Goal: Information Seeking & Learning: Get advice/opinions

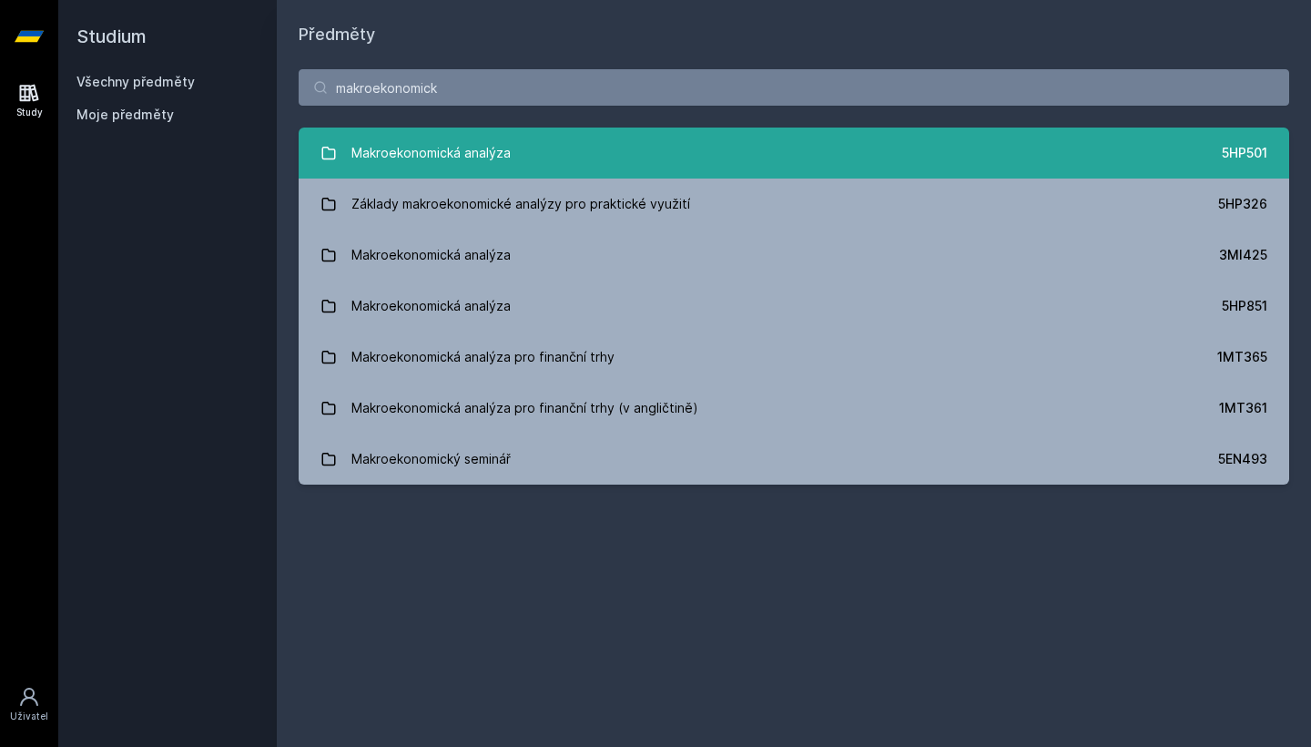
type input "makroekonomick"
click at [737, 158] on link "Makroekonomická analýza 5HP501" at bounding box center [794, 152] width 991 height 51
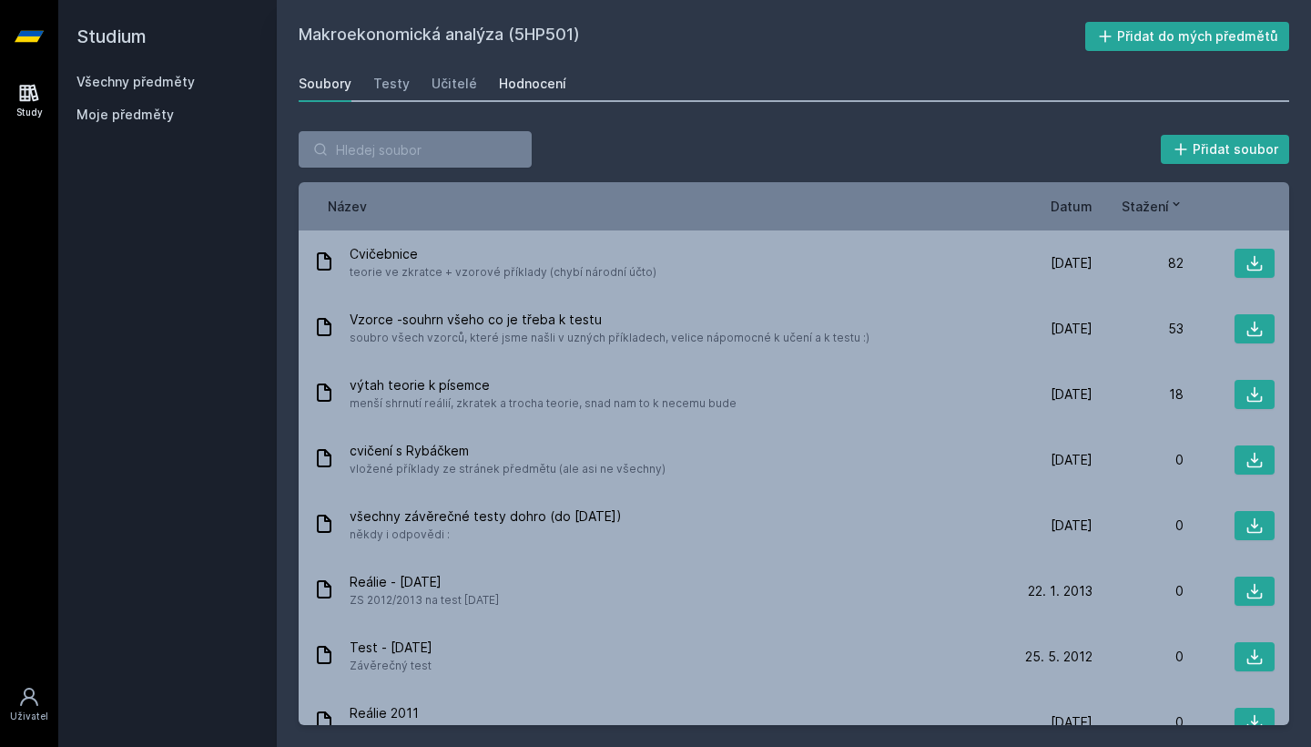
click at [545, 74] on link "Hodnocení" at bounding box center [532, 84] width 67 height 36
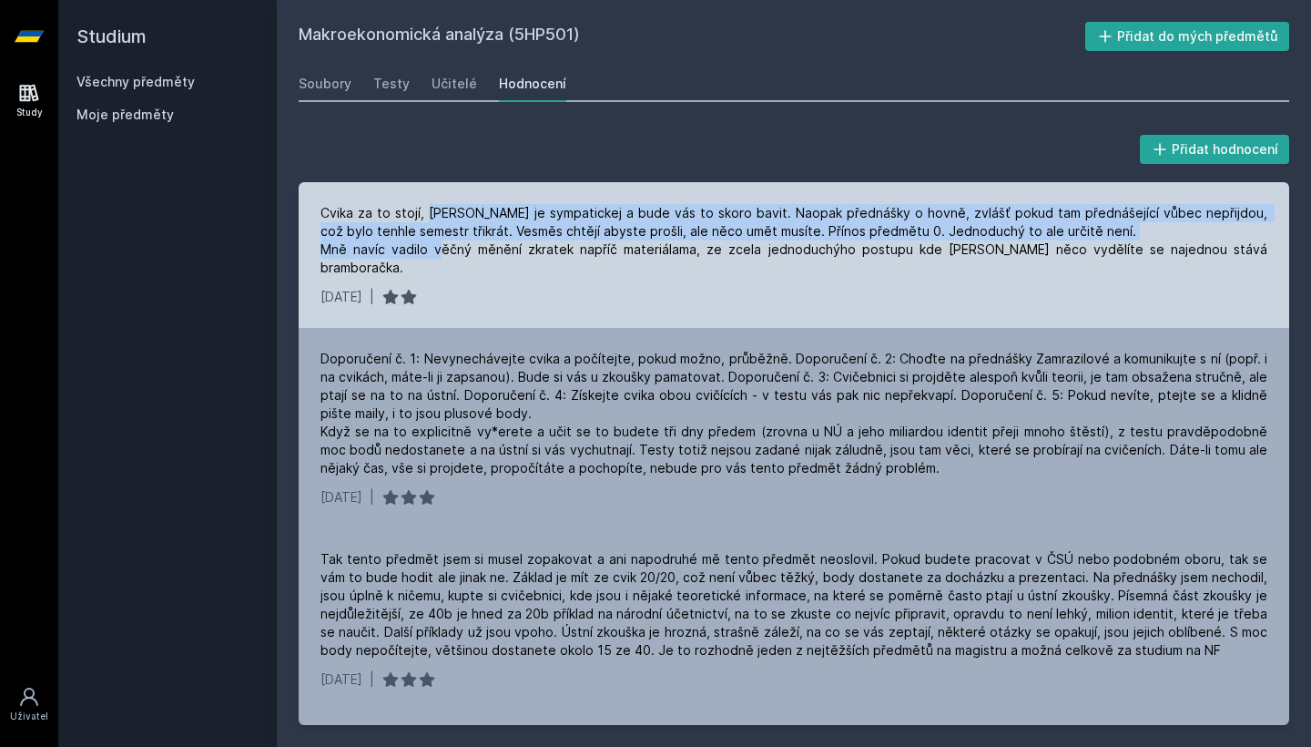
drag, startPoint x: 423, startPoint y: 213, endPoint x: 494, endPoint y: 250, distance: 79.0
click at [494, 250] on div "Cvika za to stojí, [PERSON_NAME] je sympatickej a bude vás to skoro bavit. Naop…" at bounding box center [794, 240] width 947 height 73
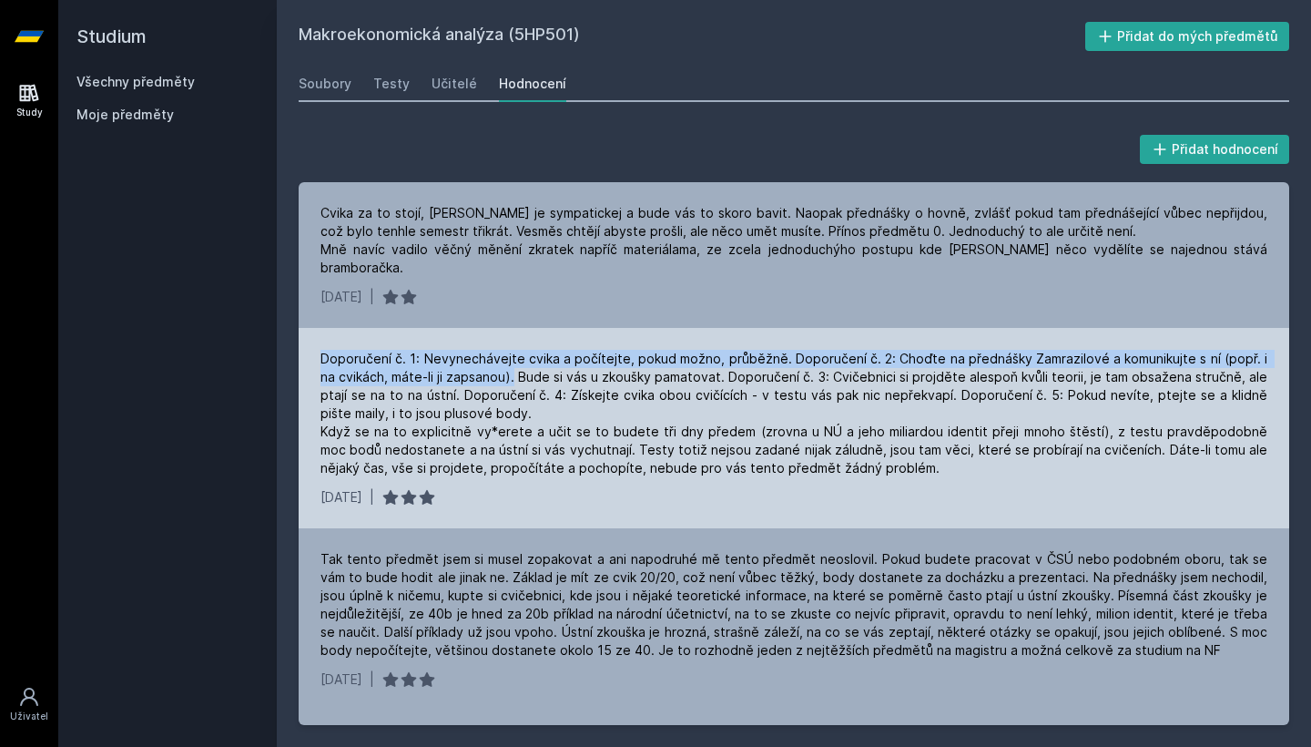
drag, startPoint x: 423, startPoint y: 330, endPoint x: 494, endPoint y: 358, distance: 75.6
click at [494, 358] on div "Doporučení č. 1: Nevynechávejte cvika a počítejte, pokud možno, průběžně. Dopor…" at bounding box center [794, 428] width 991 height 200
click at [494, 358] on div "Doporučení č. 1: Nevynechávejte cvika a počítejte, pokud možno, průběžně. Dopor…" at bounding box center [794, 413] width 947 height 127
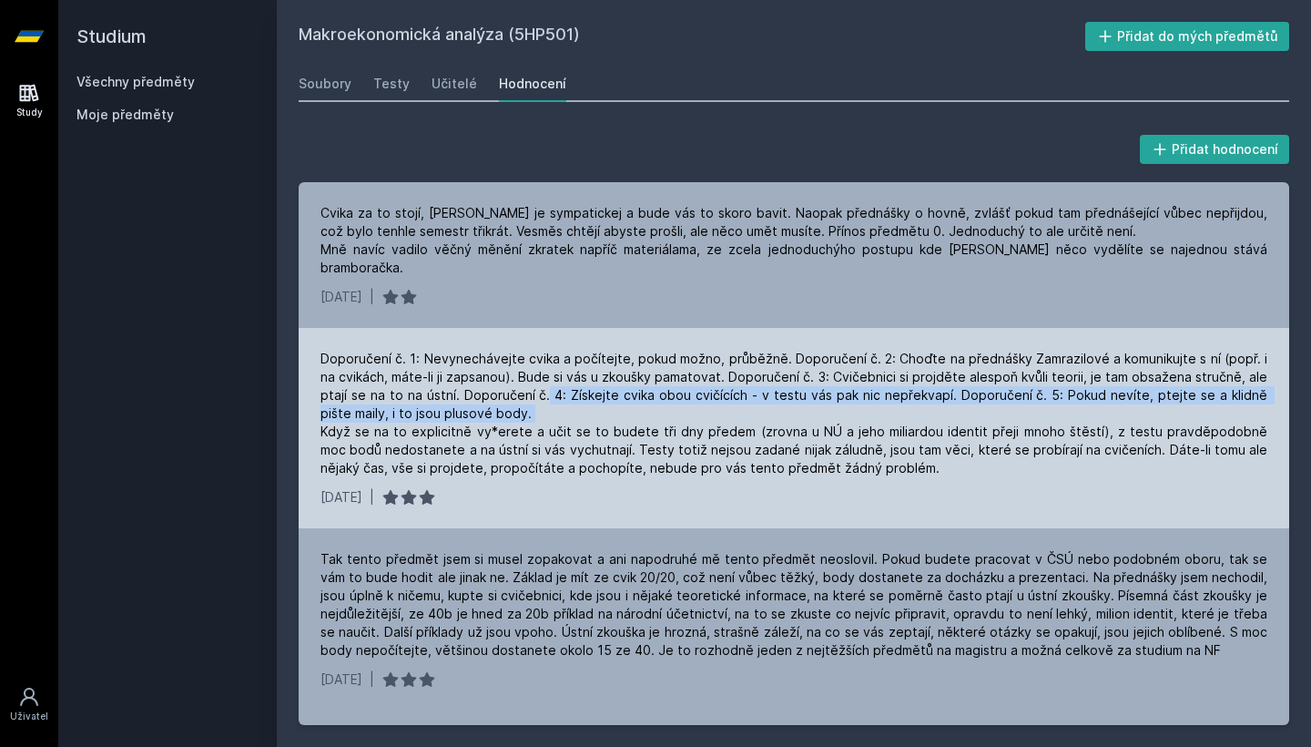
drag, startPoint x: 511, startPoint y: 372, endPoint x: 599, endPoint y: 389, distance: 89.8
click at [599, 389] on div "Doporučení č. 1: Nevynechávejte cvika a počítejte, pokud možno, průběžně. Dopor…" at bounding box center [794, 413] width 947 height 127
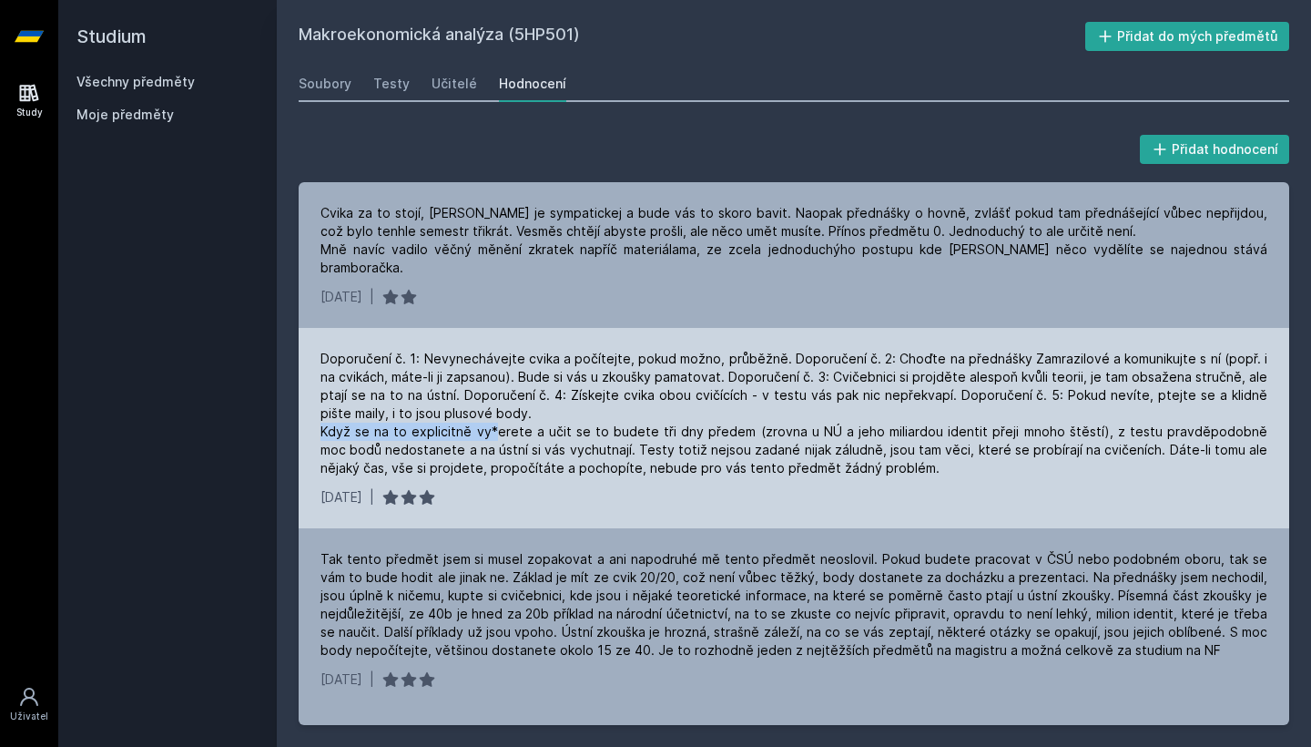
drag, startPoint x: 314, startPoint y: 412, endPoint x: 491, endPoint y: 414, distance: 176.7
click at [491, 414] on div "Doporučení č. 1: Nevynechávejte cvika a počítejte, pokud možno, průběžně. Dopor…" at bounding box center [794, 428] width 991 height 200
click at [491, 414] on div "Doporučení č. 1: Nevynechávejte cvika a počítejte, pokud možno, průběžně. Dopor…" at bounding box center [794, 413] width 947 height 127
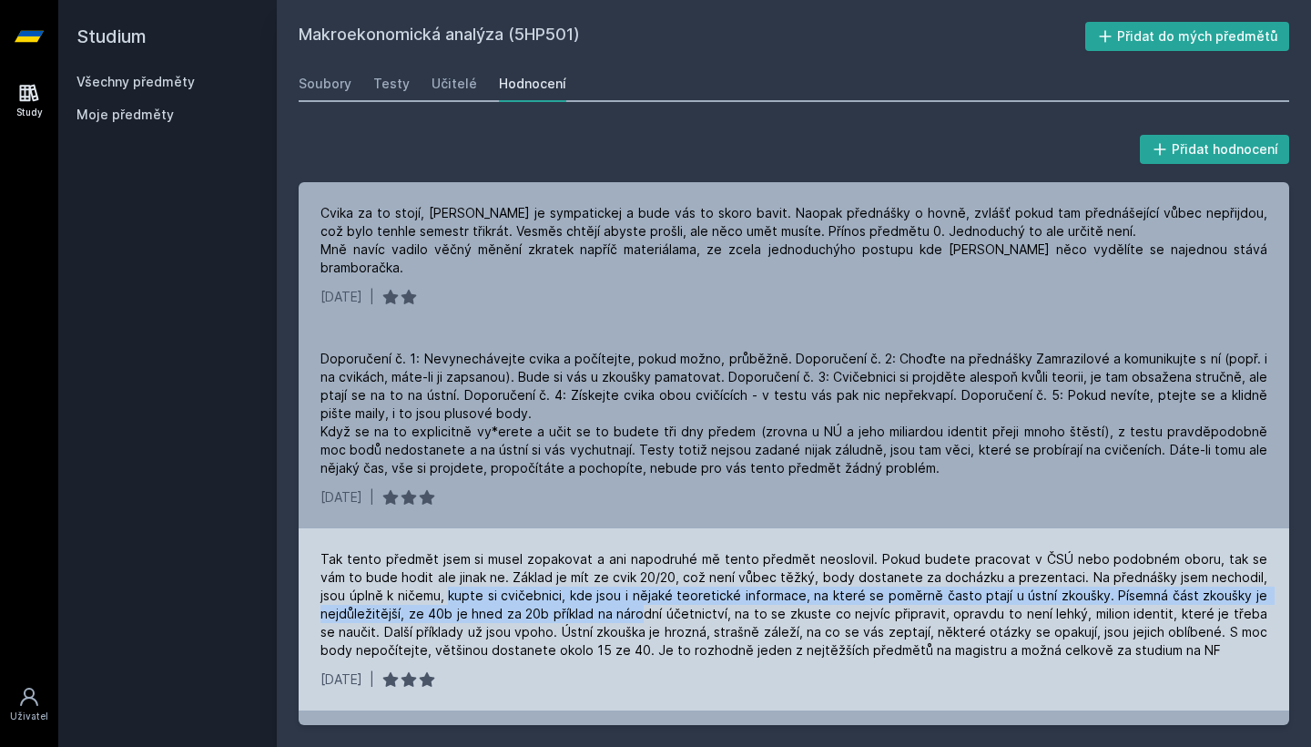
drag, startPoint x: 423, startPoint y: 572, endPoint x: 643, endPoint y: 596, distance: 220.8
click at [643, 596] on div "Tak tento předmět jsem si musel zopakovat a ani napodruhé mě tento předmět neos…" at bounding box center [794, 604] width 947 height 109
click at [638, 597] on div "Tak tento předmět jsem si musel zopakovat a ani napodruhé mě tento předmět neos…" at bounding box center [794, 604] width 947 height 109
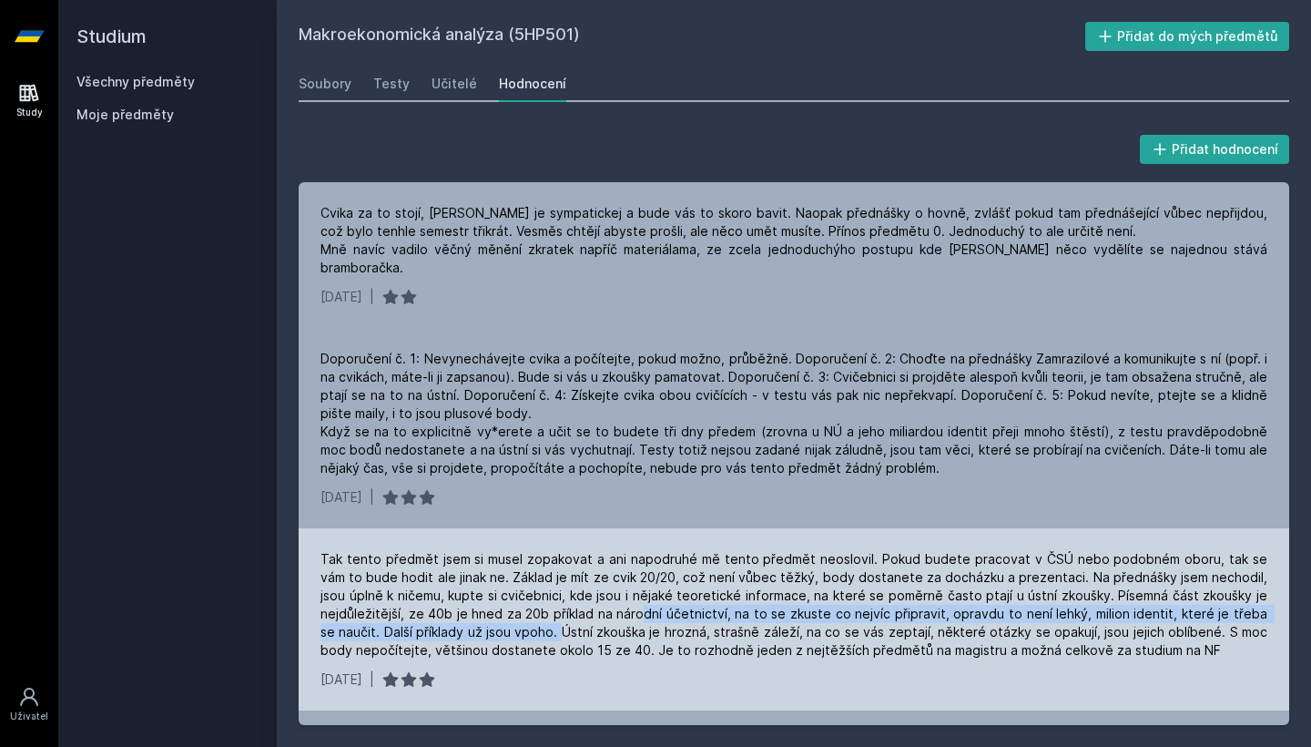
drag, startPoint x: 638, startPoint y: 597, endPoint x: 540, endPoint y: 614, distance: 99.7
click at [540, 614] on div "Tak tento předmět jsem si musel zopakovat a ani napodruhé mě tento předmět neos…" at bounding box center [794, 604] width 947 height 109
click at [540, 613] on div "Tak tento předmět jsem si musel zopakovat a ani napodruhé mě tento předmět neos…" at bounding box center [794, 604] width 947 height 109
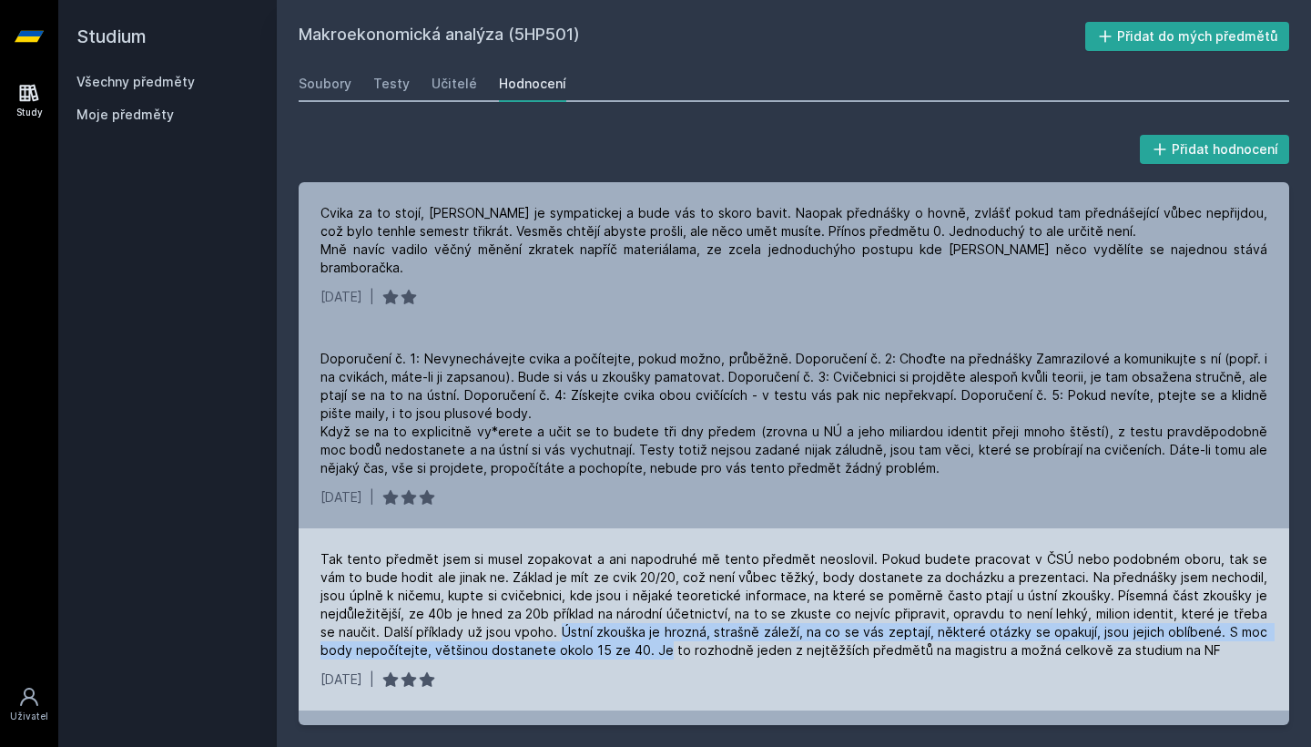
drag, startPoint x: 542, startPoint y: 611, endPoint x: 619, endPoint y: 629, distance: 79.5
click at [619, 629] on div "Tak tento předmět jsem si musel zopakovat a ani napodruhé mě tento předmět neos…" at bounding box center [794, 604] width 947 height 109
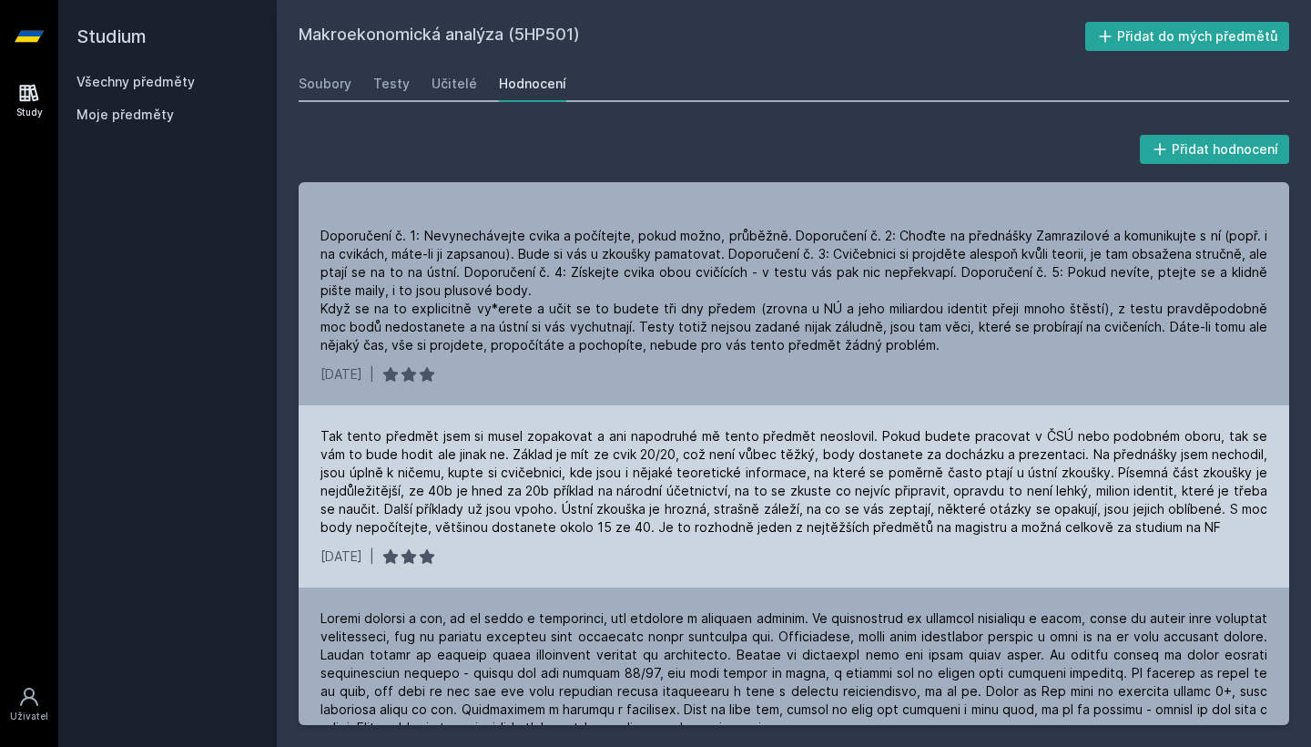
scroll to position [130, 0]
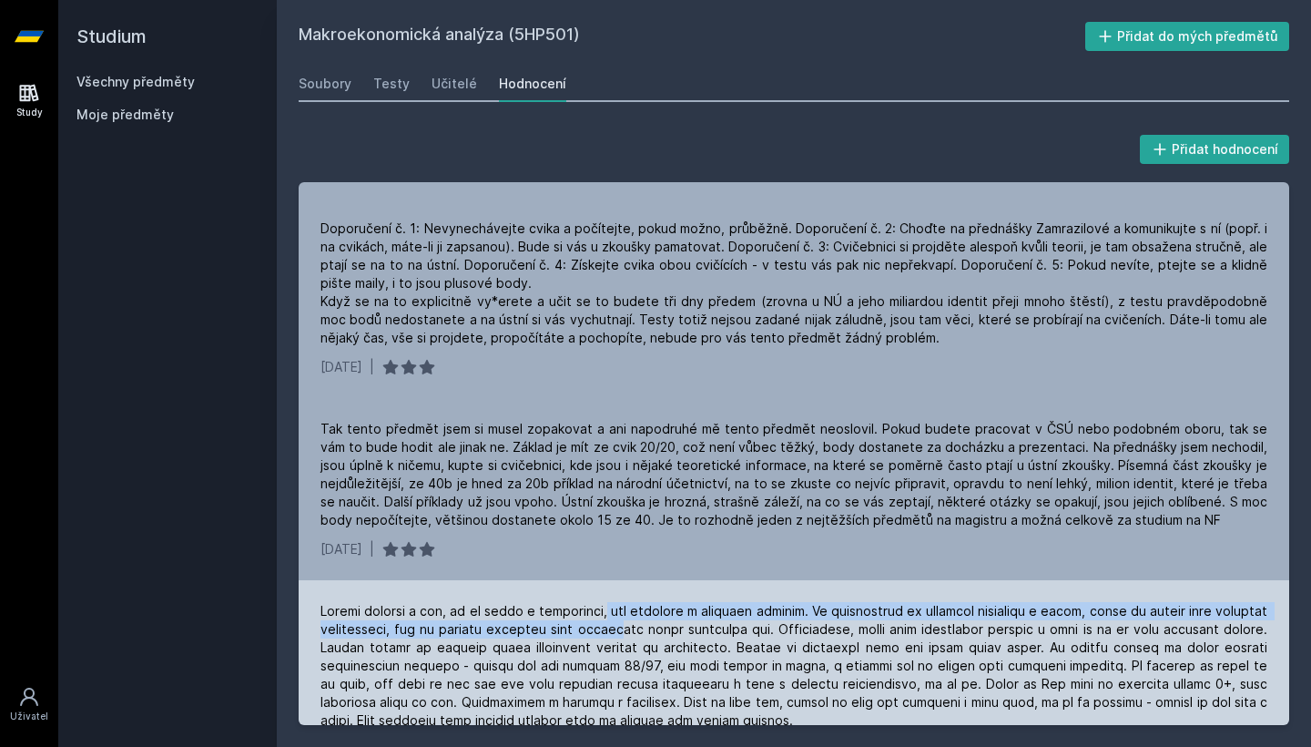
drag, startPoint x: 597, startPoint y: 592, endPoint x: 621, endPoint y: 609, distance: 29.3
click at [621, 609] on div at bounding box center [794, 665] width 947 height 127
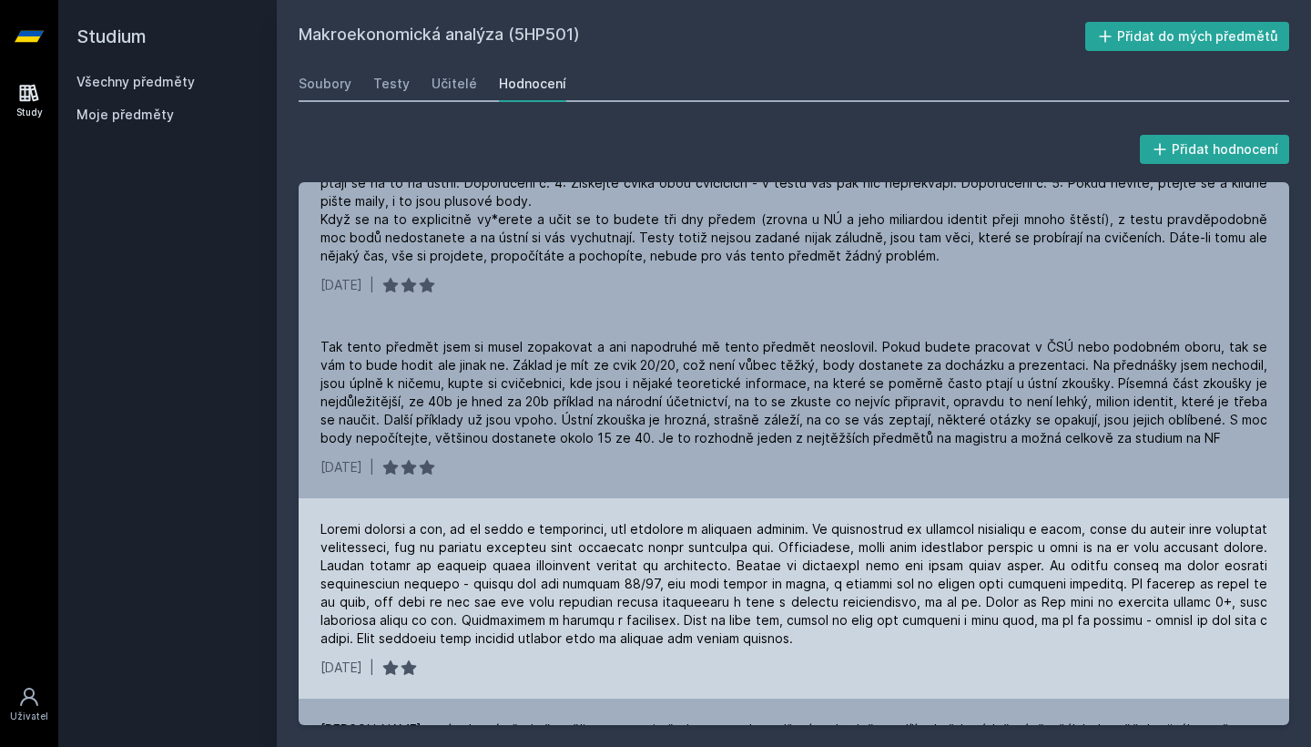
scroll to position [214, 0]
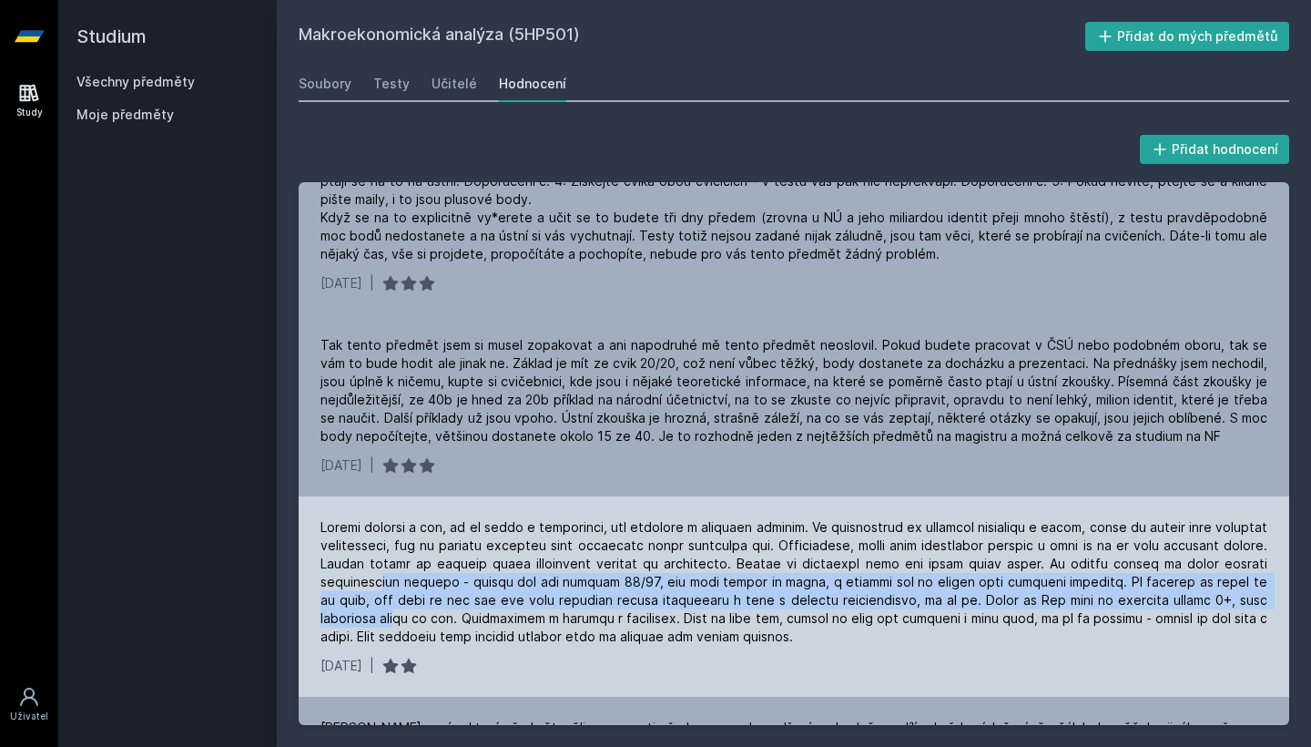
drag, startPoint x: 384, startPoint y: 561, endPoint x: 402, endPoint y: 590, distance: 34.4
click at [402, 590] on div at bounding box center [794, 581] width 947 height 127
click at [506, 578] on div at bounding box center [794, 581] width 947 height 127
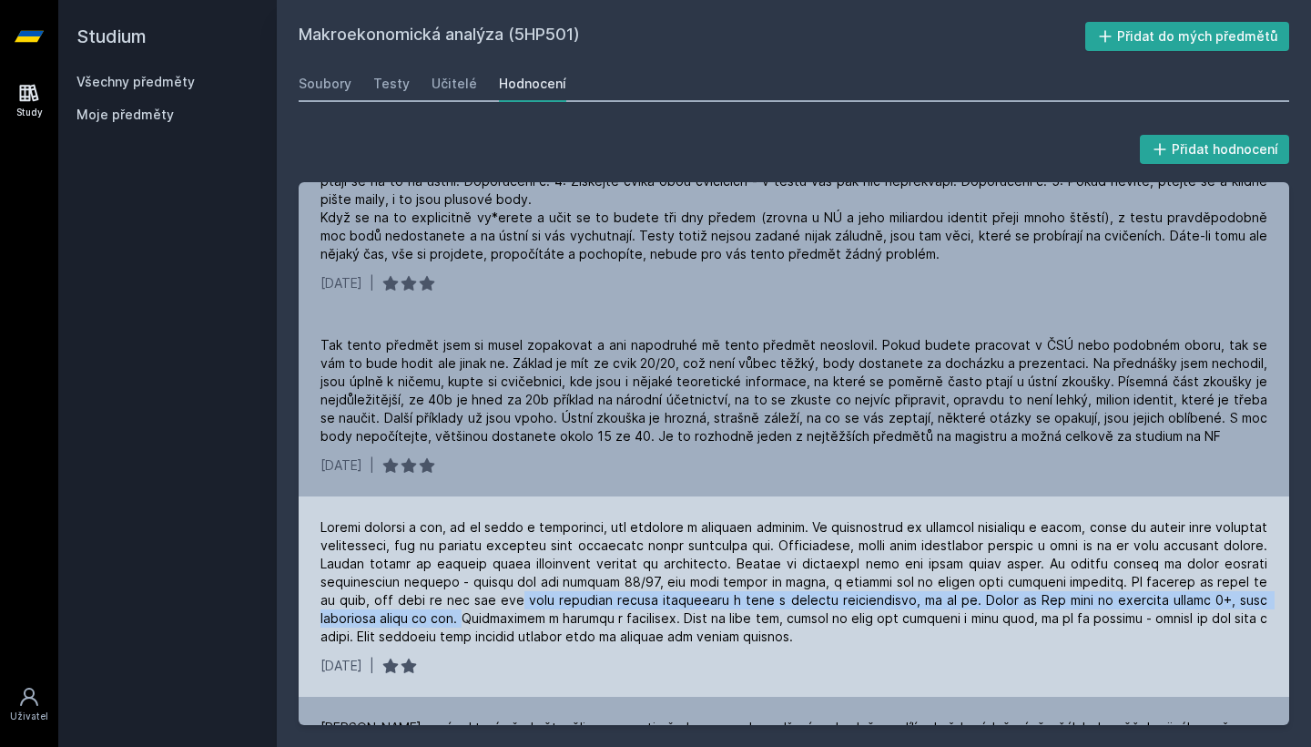
drag, startPoint x: 506, startPoint y: 578, endPoint x: 469, endPoint y: 593, distance: 40.1
click at [469, 593] on div at bounding box center [794, 581] width 947 height 127
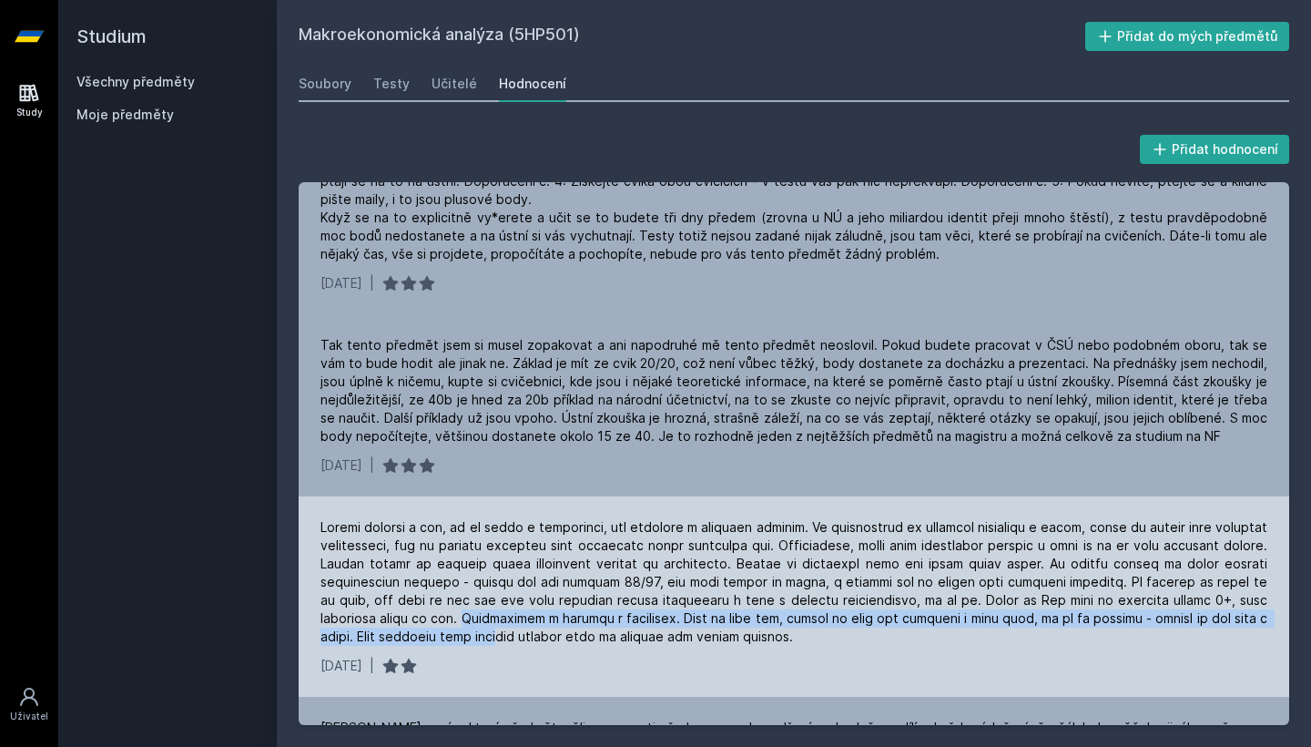
drag, startPoint x: 469, startPoint y: 593, endPoint x: 497, endPoint y: 610, distance: 33.1
click at [497, 610] on div at bounding box center [794, 581] width 947 height 127
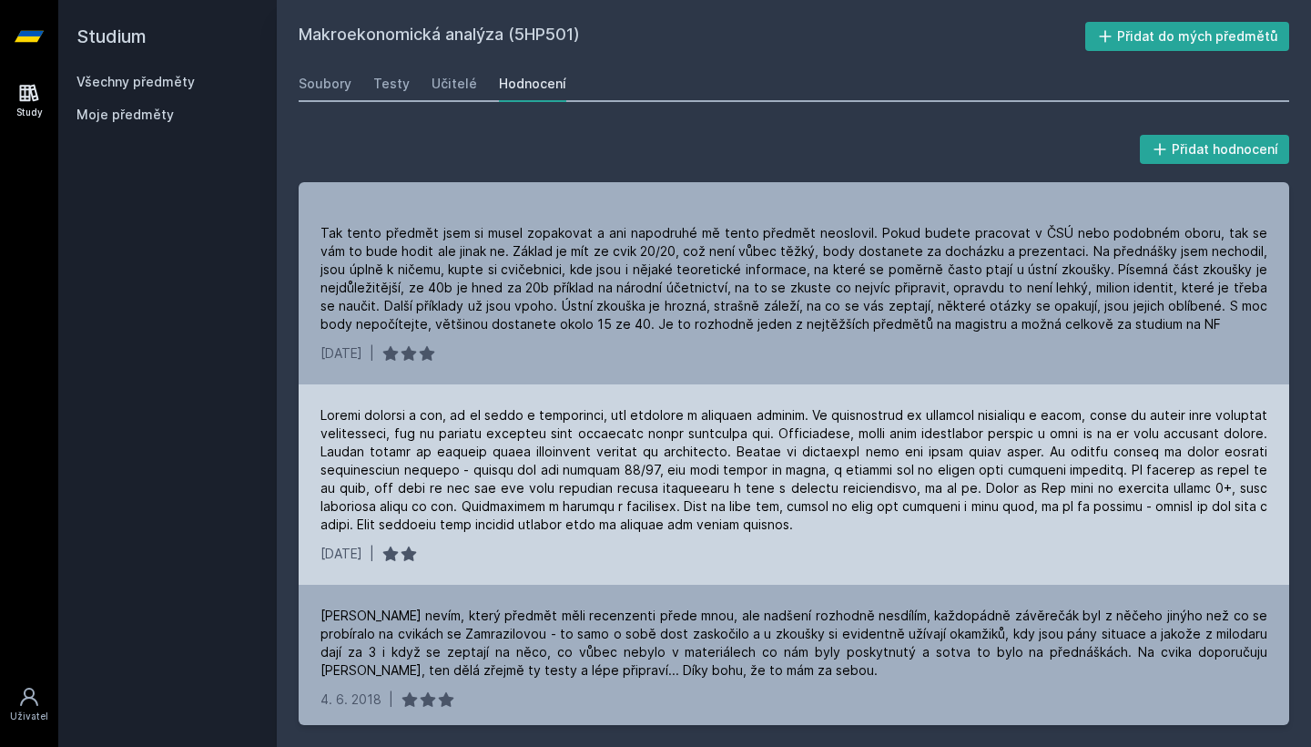
scroll to position [327, 0]
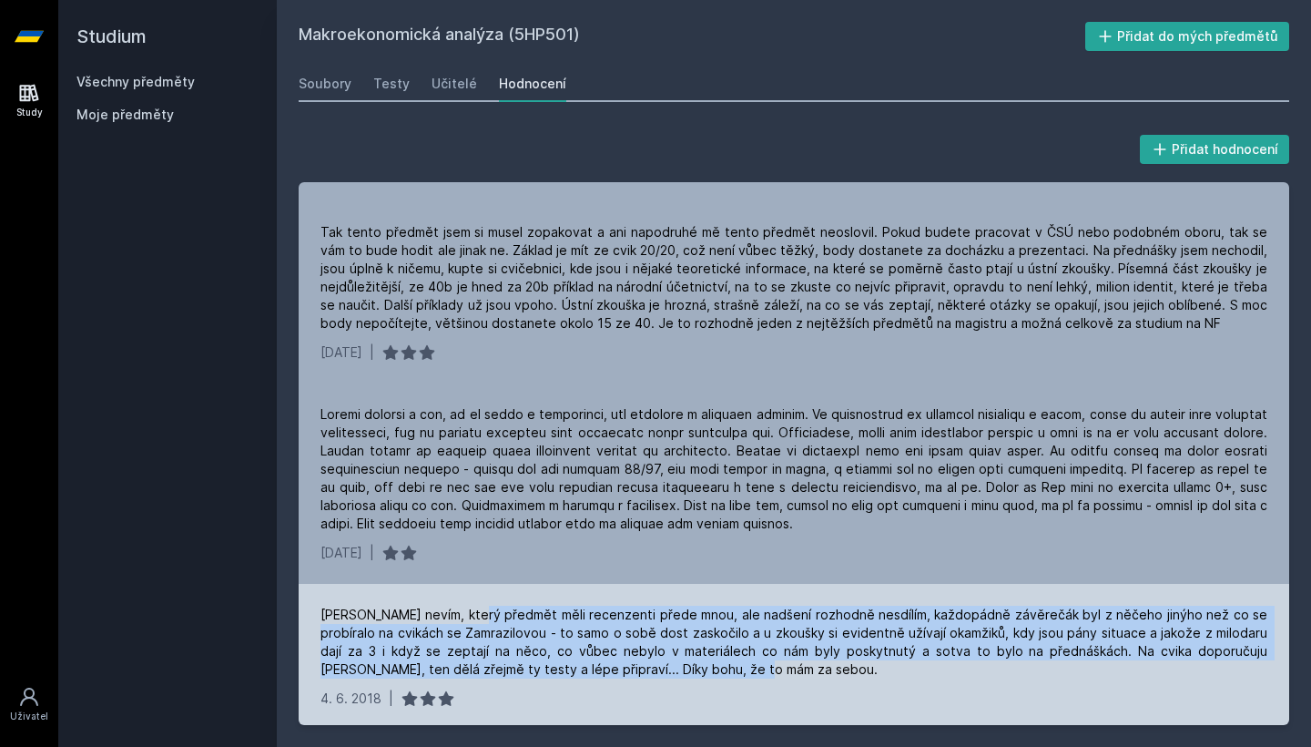
drag, startPoint x: 483, startPoint y: 593, endPoint x: 658, endPoint y: 655, distance: 186.3
click at [658, 655] on div "[PERSON_NAME] nevím, který předmět měli recenzenti přede mnou, ale nadšení rozh…" at bounding box center [794, 642] width 947 height 73
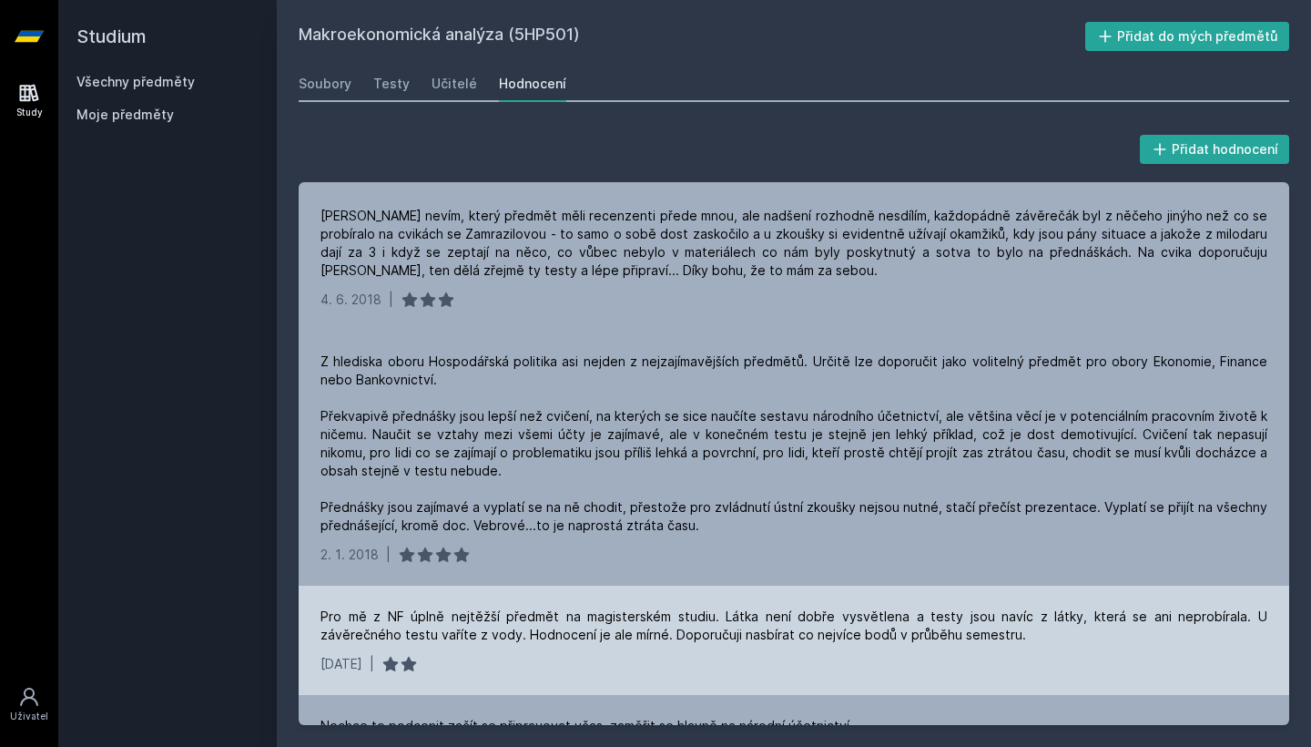
scroll to position [724, 0]
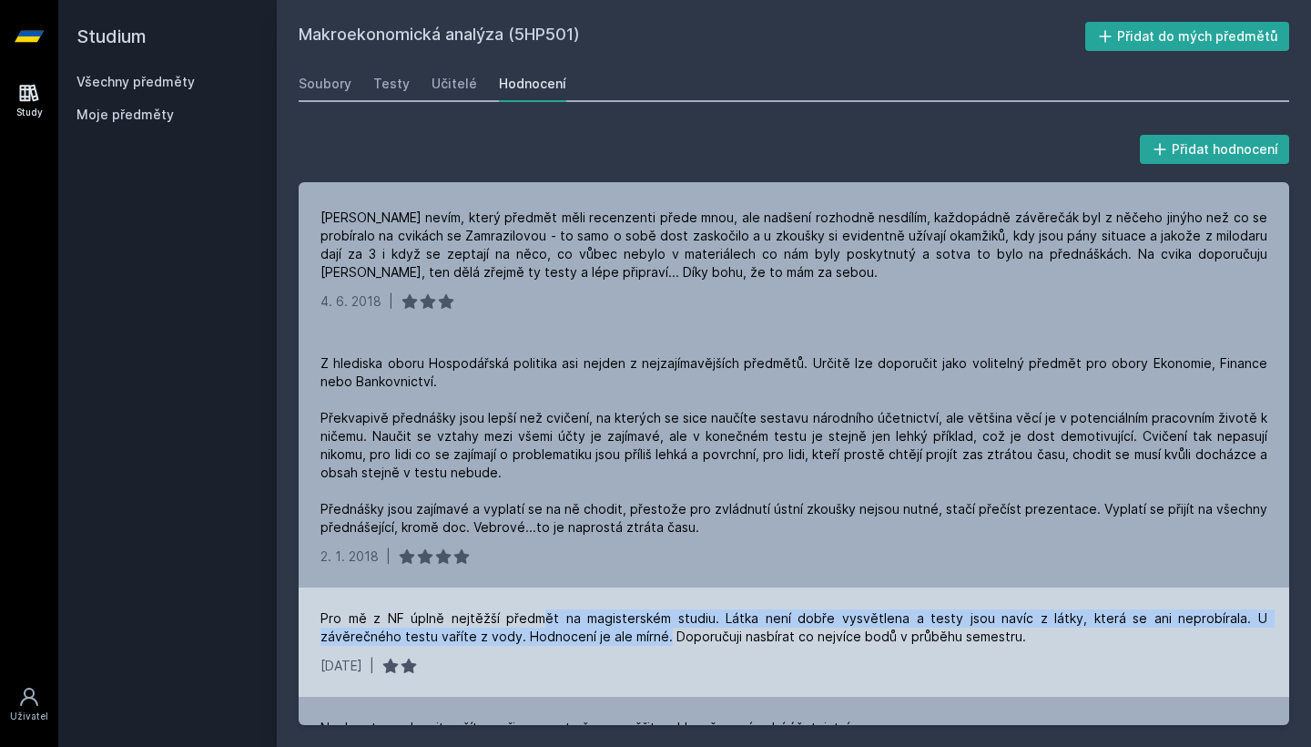
drag, startPoint x: 528, startPoint y: 601, endPoint x: 579, endPoint y: 619, distance: 54.1
click at [579, 619] on div "Pro mě z NF úplně nejtěžší předmět na magisterském studiu. Látka není dobře vys…" at bounding box center [794, 627] width 947 height 36
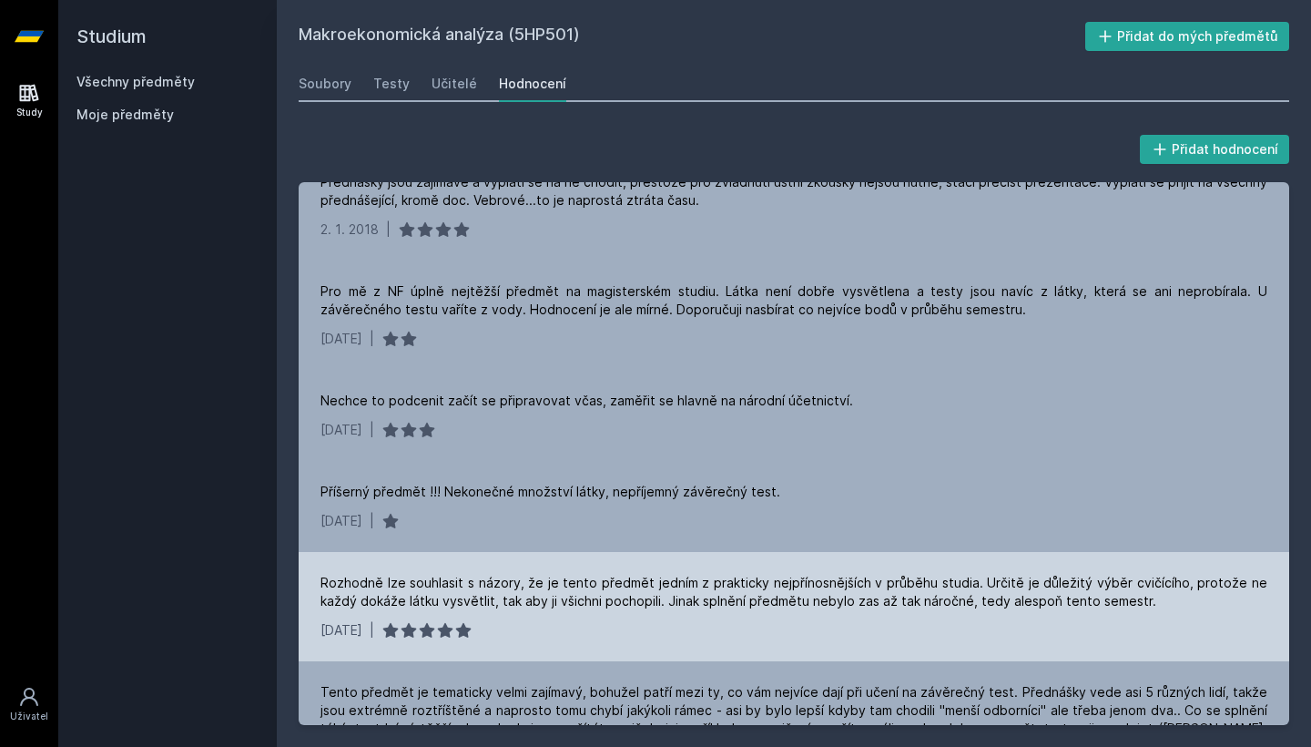
scroll to position [1046, 0]
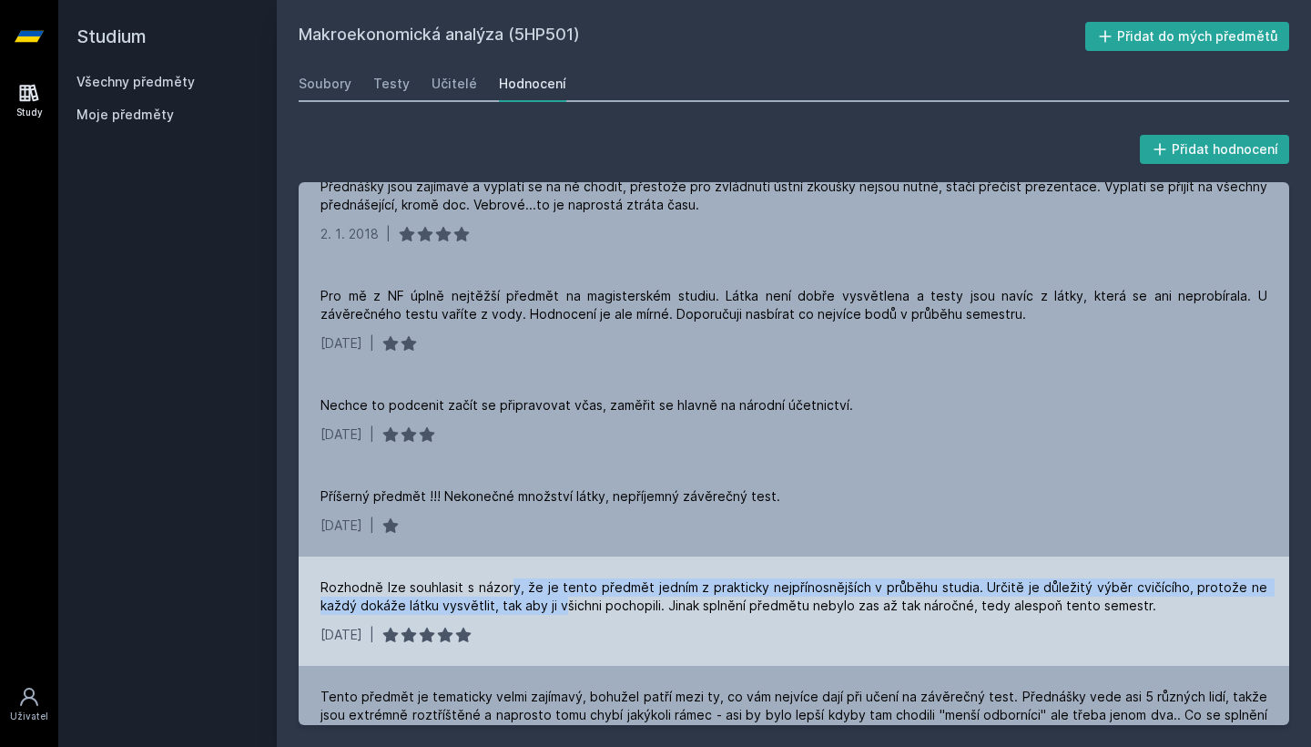
drag, startPoint x: 516, startPoint y: 569, endPoint x: 565, endPoint y: 590, distance: 53.4
click at [565, 590] on div "Rozhodně lze souhlasit s názory, že je tento předmět jedním z prakticky nejpřín…" at bounding box center [794, 596] width 947 height 36
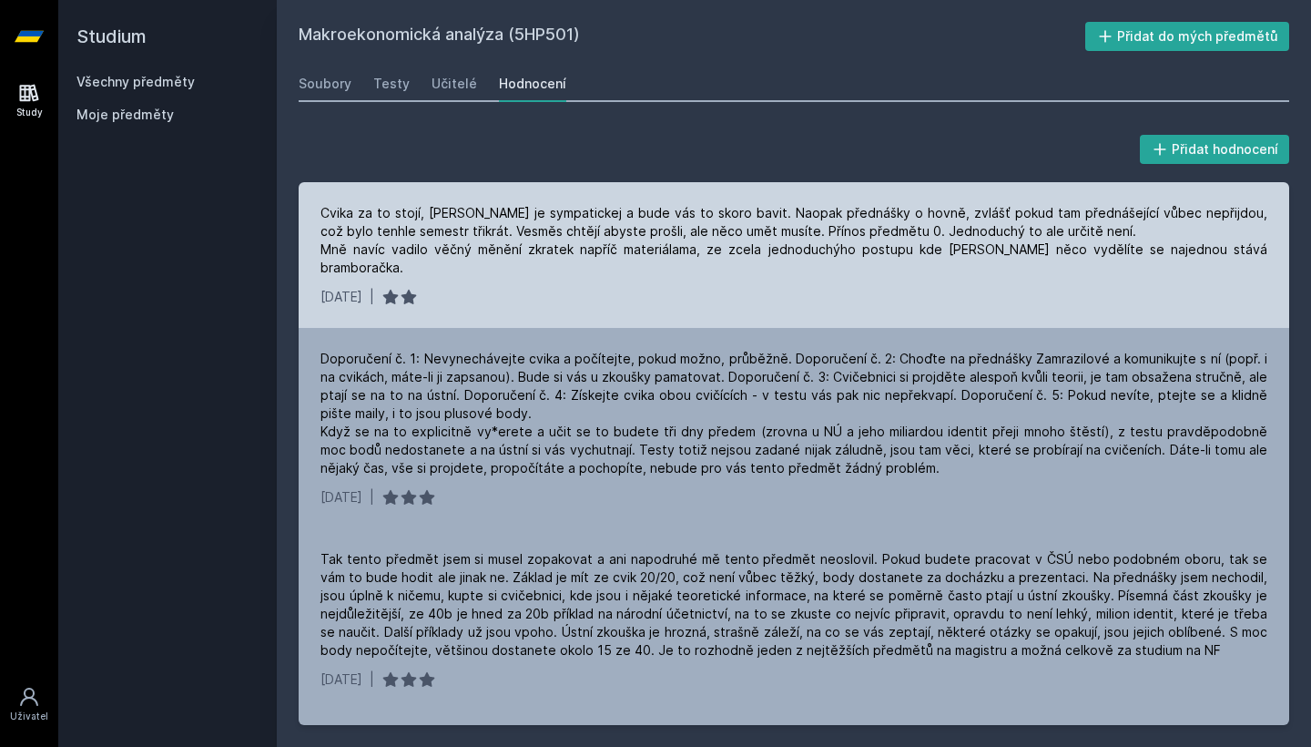
scroll to position [0, 0]
